Goal: Task Accomplishment & Management: Manage account settings

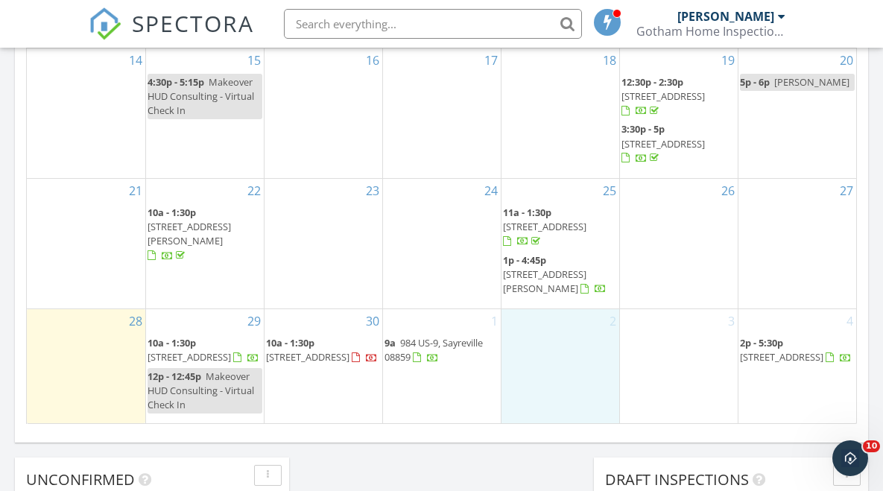
scroll to position [975, 0]
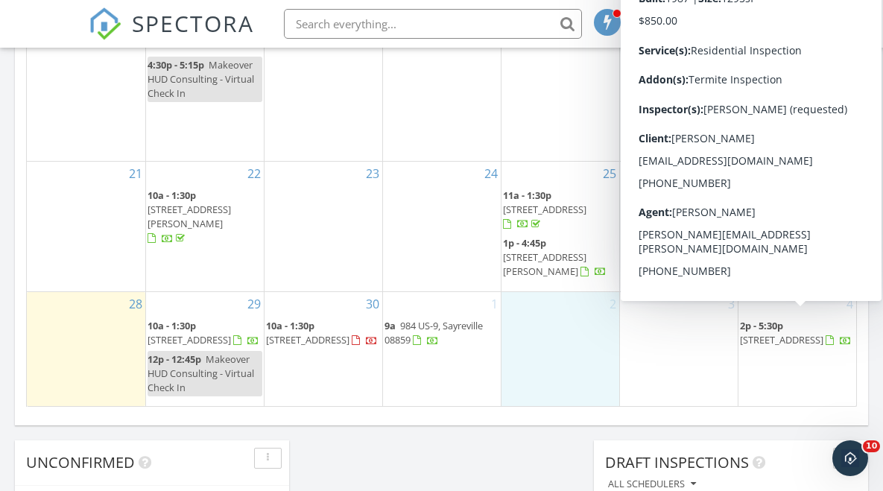
click at [789, 333] on span "[STREET_ADDRESS]" at bounding box center [781, 339] width 83 height 13
